Goal: Book appointment/travel/reservation

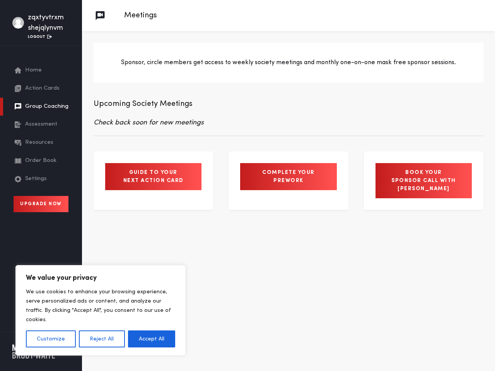
click at [51, 339] on button "Customize" at bounding box center [51, 338] width 50 height 17
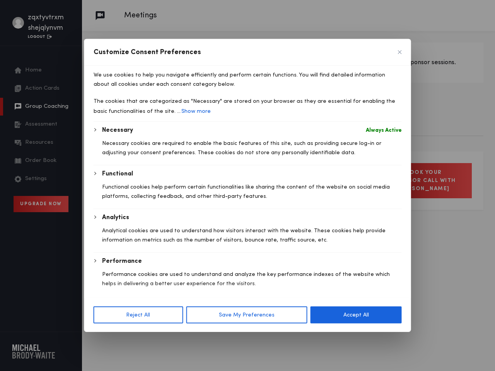
click at [101, 339] on div at bounding box center [247, 185] width 495 height 371
click at [151, 245] on p "Analytical cookies are used to understand how visitors interact with the websit…" at bounding box center [252, 235] width 300 height 19
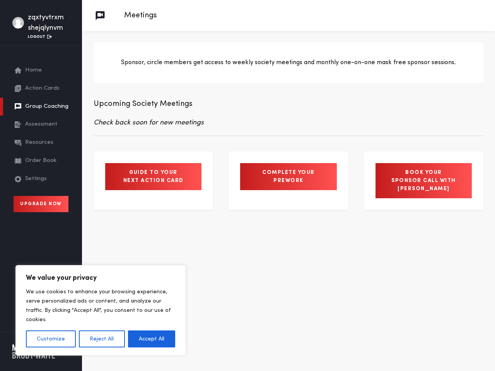
click at [51, 339] on button "Customize" at bounding box center [51, 338] width 50 height 17
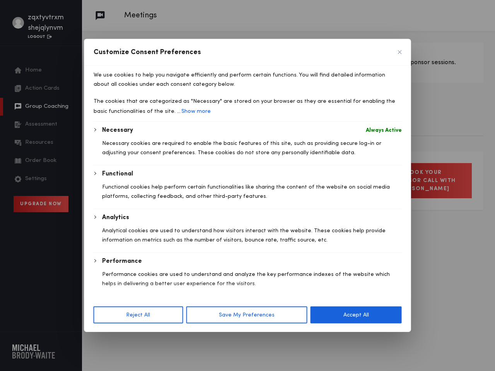
click at [101, 89] on p "We use cookies to help you navigate efficiently and perform certain functions. …" at bounding box center [248, 79] width 308 height 19
click at [151, 332] on div "Reject All Save My Preferences Accept All" at bounding box center [247, 315] width 327 height 34
